Goal: Task Accomplishment & Management: Manage account settings

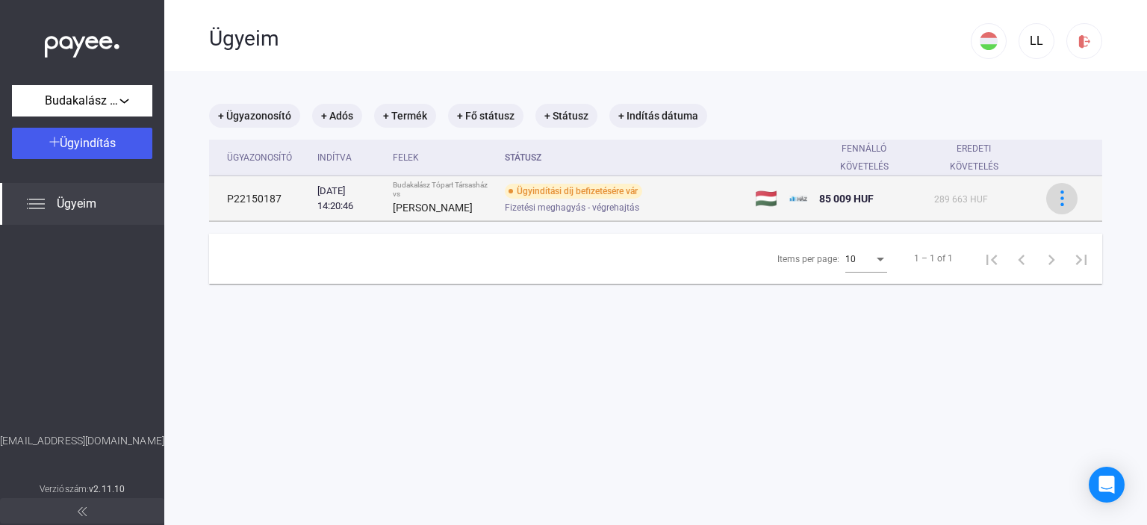
click at [1054, 193] on img at bounding box center [1062, 198] width 16 height 16
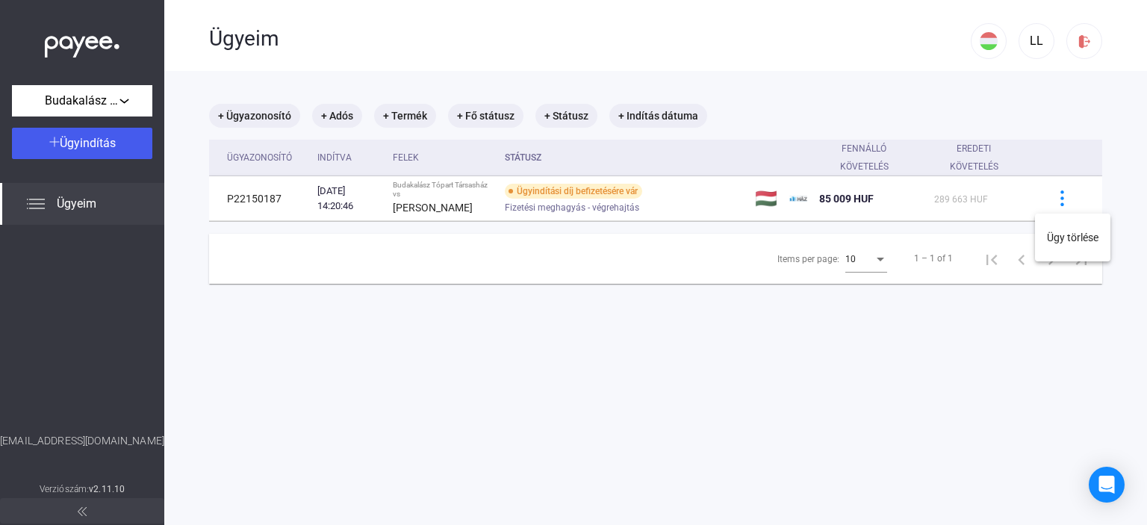
click at [665, 198] on div at bounding box center [573, 262] width 1147 height 525
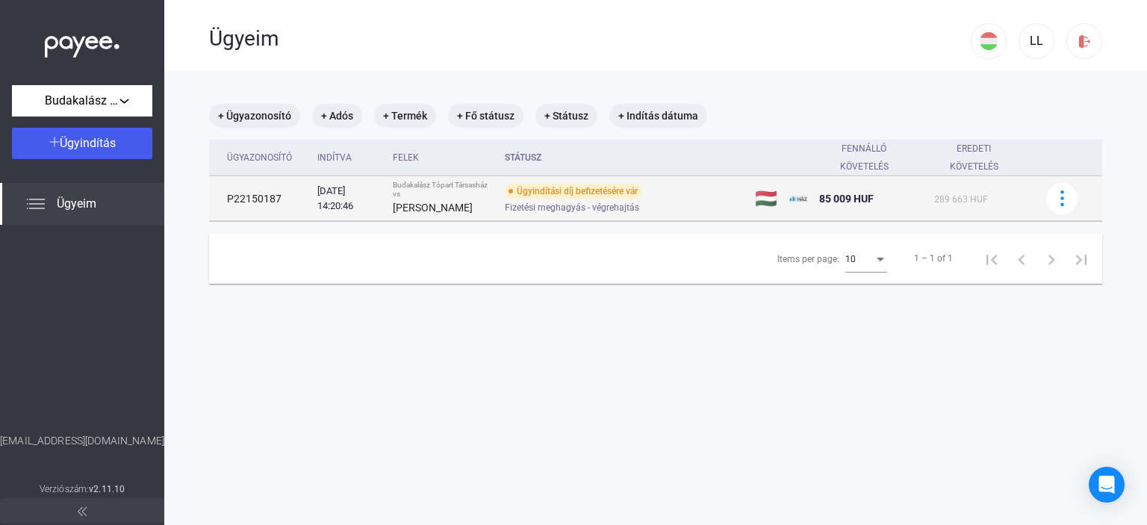
click at [612, 190] on div "Ügyindítási díj befizetésére vár" at bounding box center [573, 191] width 137 height 15
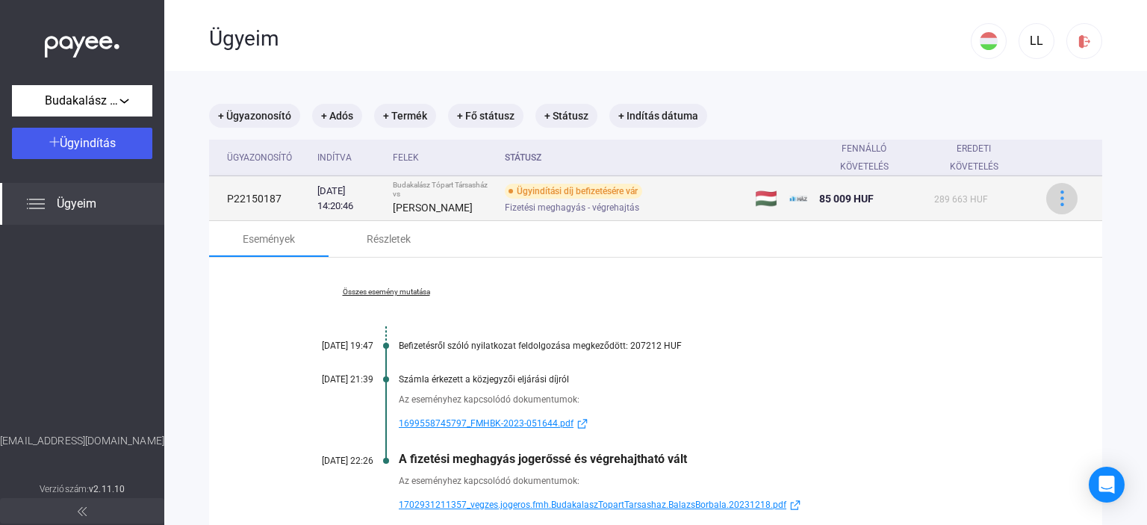
click at [1054, 190] on img at bounding box center [1062, 198] width 16 height 16
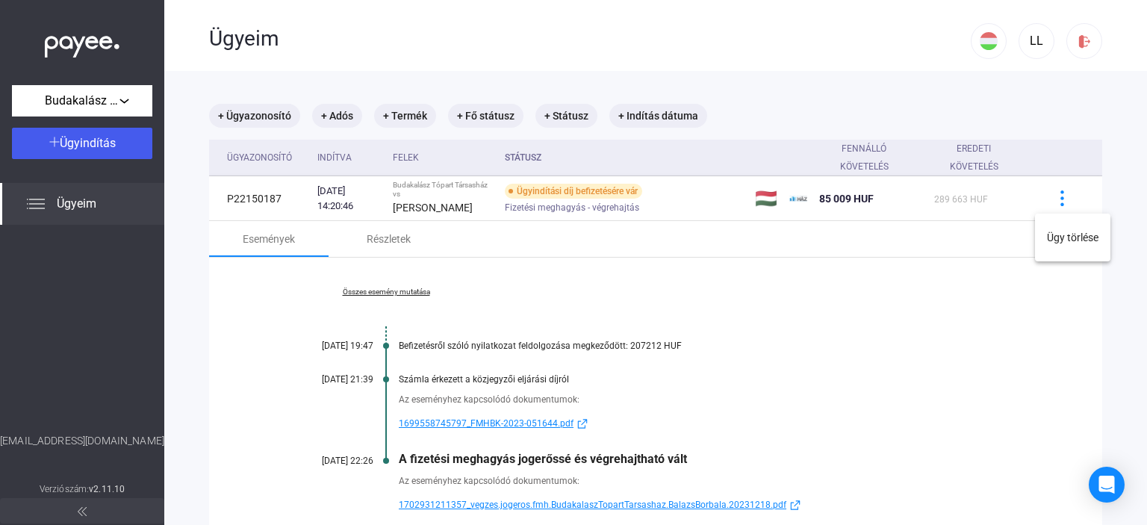
click at [532, 156] on div at bounding box center [573, 262] width 1147 height 525
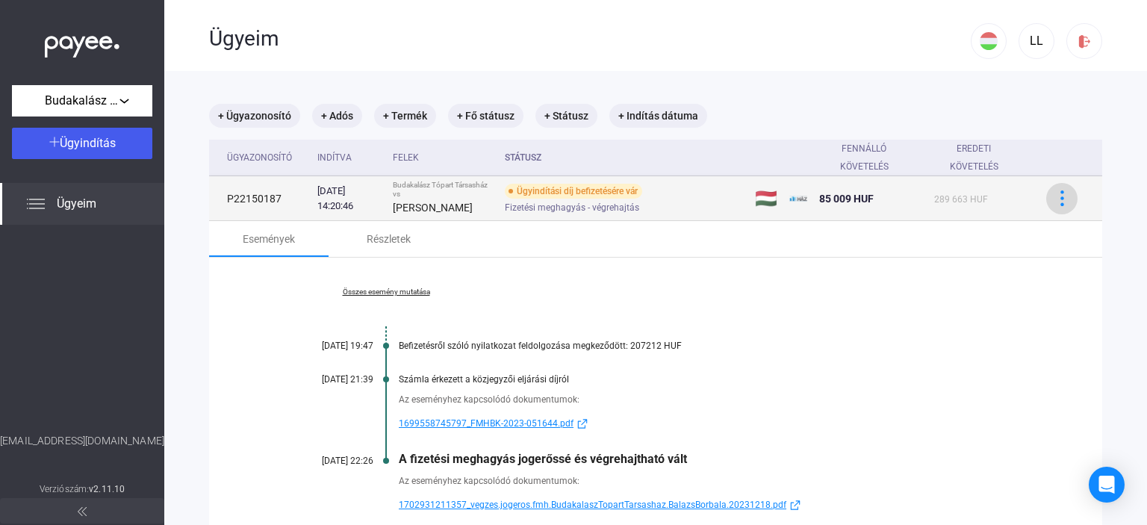
click at [1054, 195] on img at bounding box center [1062, 198] width 16 height 16
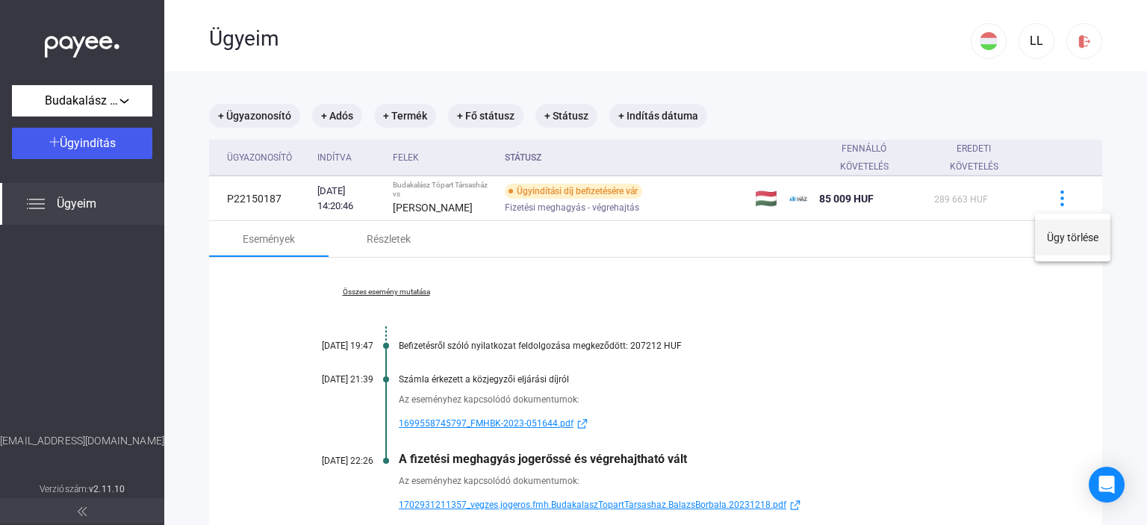
click at [1063, 237] on button "Ügy törlése" at bounding box center [1072, 238] width 75 height 36
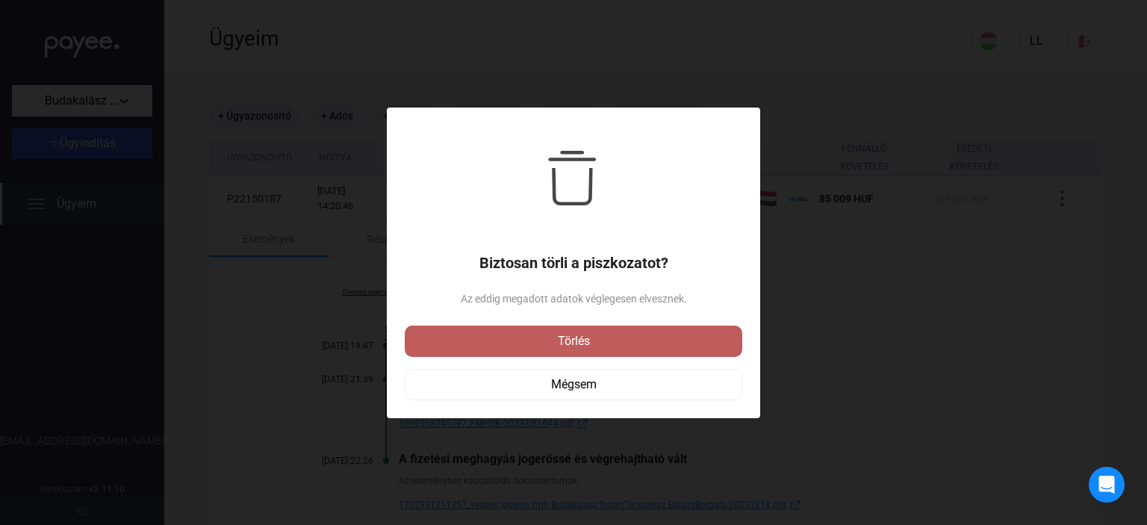
click at [576, 342] on div "Törlés" at bounding box center [573, 341] width 329 height 18
